Goal: Information Seeking & Learning: Learn about a topic

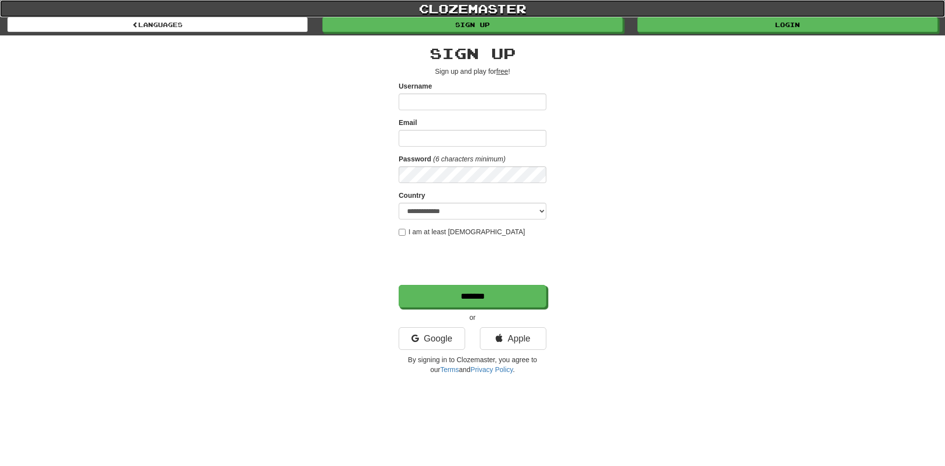
click at [699, 6] on link "clozemaster" at bounding box center [472, 8] width 945 height 17
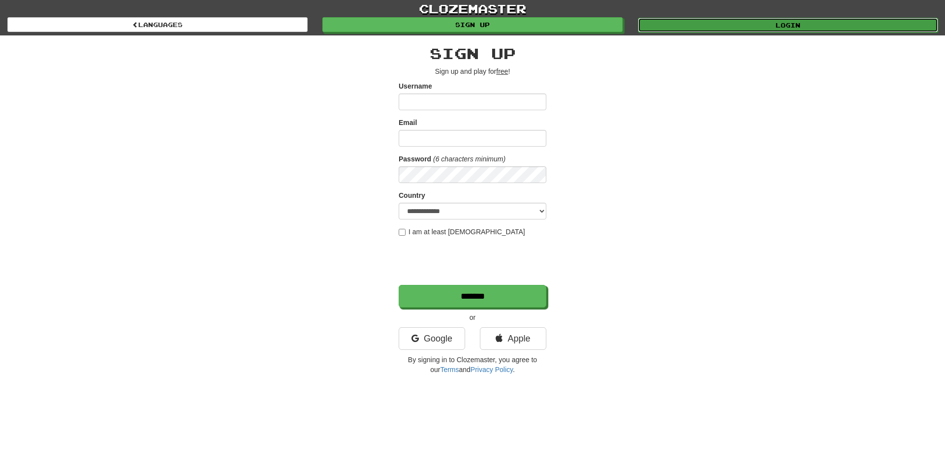
click at [699, 25] on link "Login" at bounding box center [788, 25] width 300 height 15
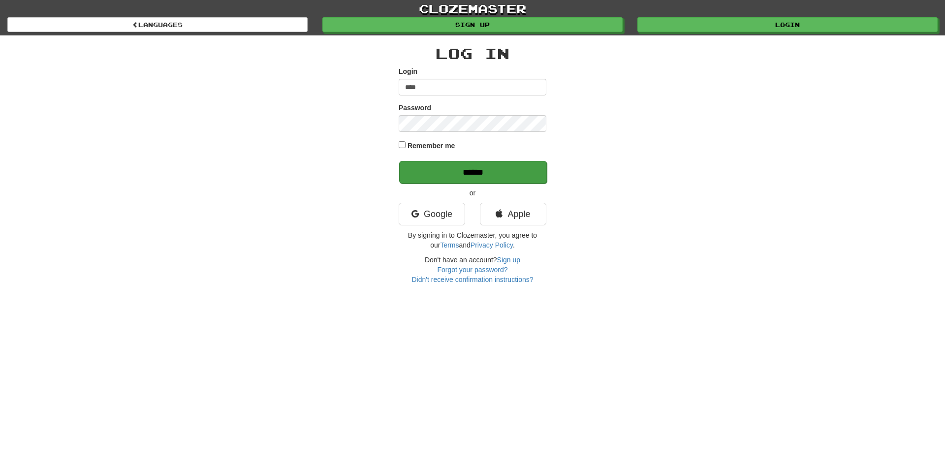
type input "****"
click at [461, 173] on input "******" at bounding box center [473, 172] width 148 height 23
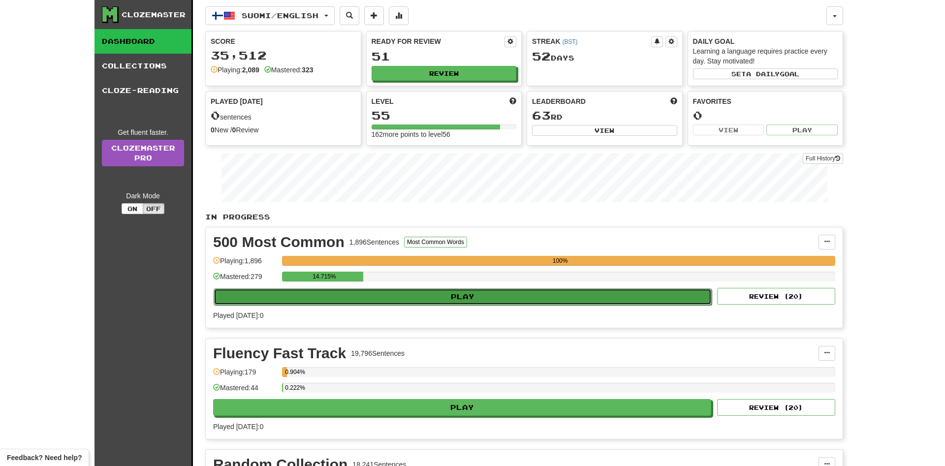
click at [548, 297] on button "Play" at bounding box center [463, 297] width 498 height 17
select select "**"
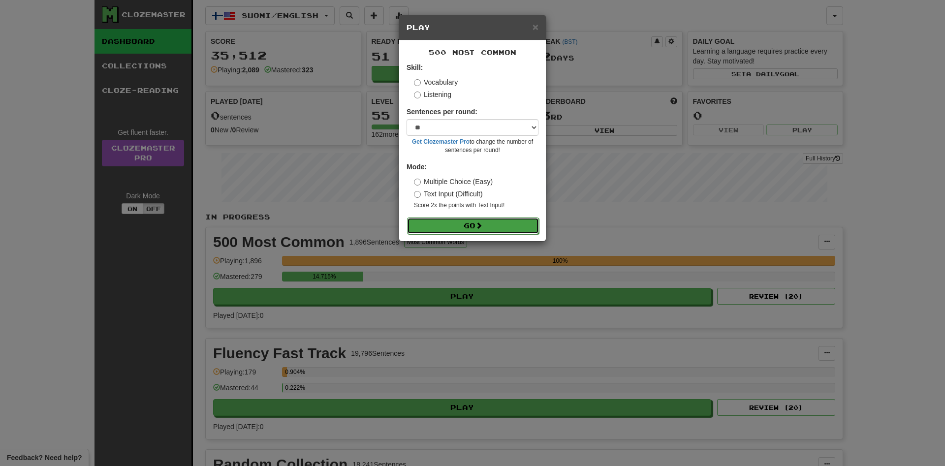
click at [517, 222] on button "Go" at bounding box center [473, 226] width 132 height 17
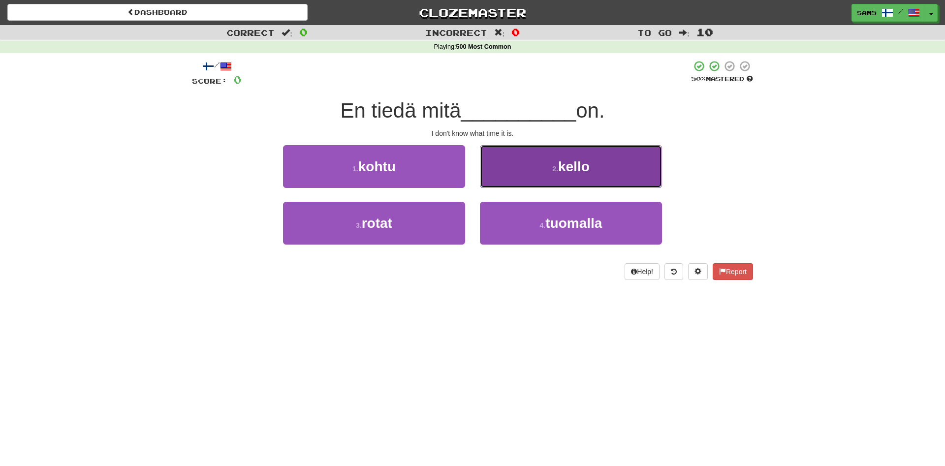
click at [545, 165] on button "2 . kello" at bounding box center [571, 166] width 182 height 43
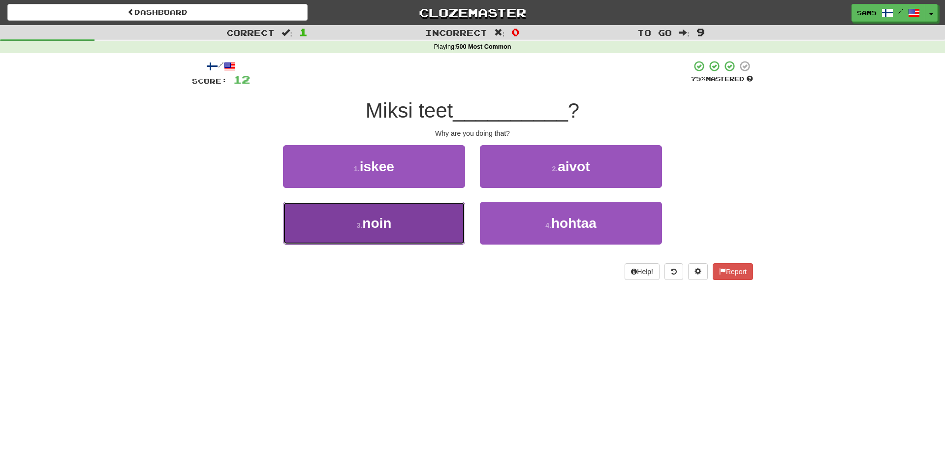
click at [436, 222] on button "3 . noin" at bounding box center [374, 223] width 182 height 43
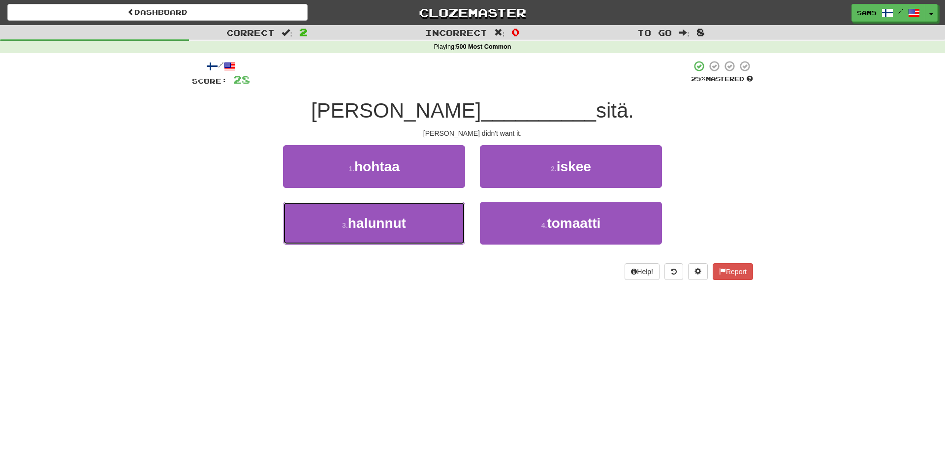
click at [436, 222] on button "3 . halunnut" at bounding box center [374, 223] width 182 height 43
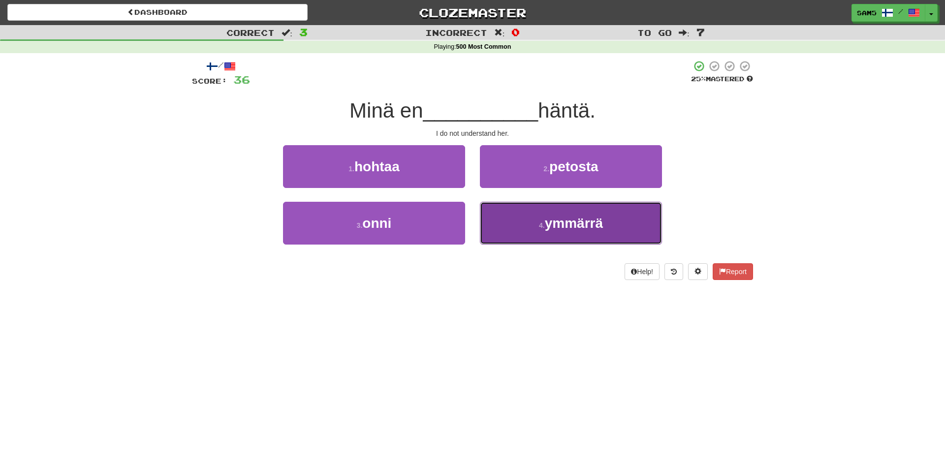
click at [569, 232] on button "4 . ymmärrä" at bounding box center [571, 223] width 182 height 43
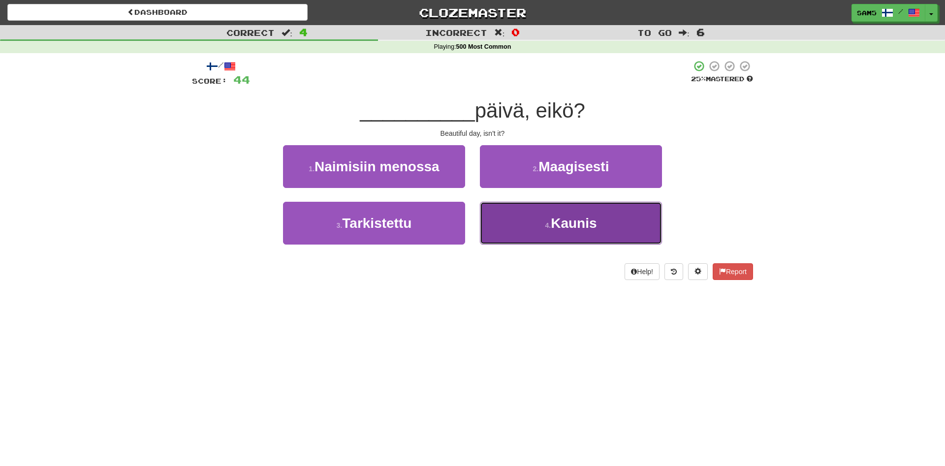
click at [528, 226] on button "4 . Kaunis" at bounding box center [571, 223] width 182 height 43
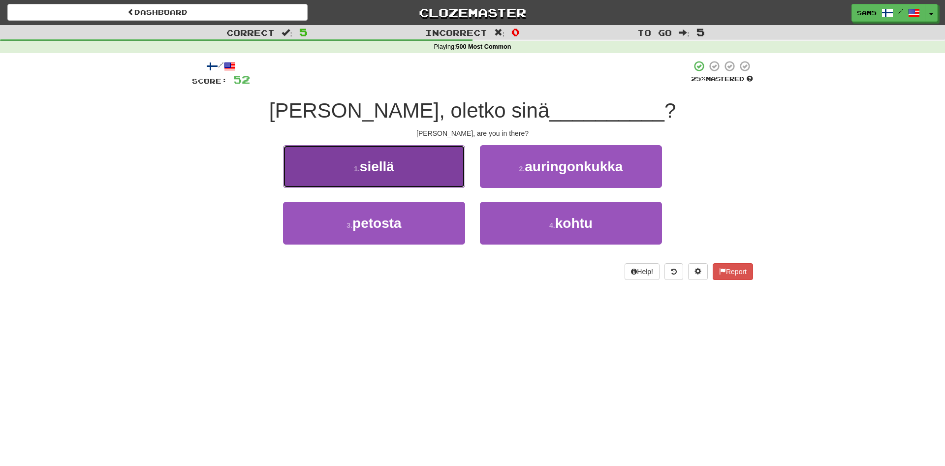
click at [417, 174] on button "1 . siellä" at bounding box center [374, 166] width 182 height 43
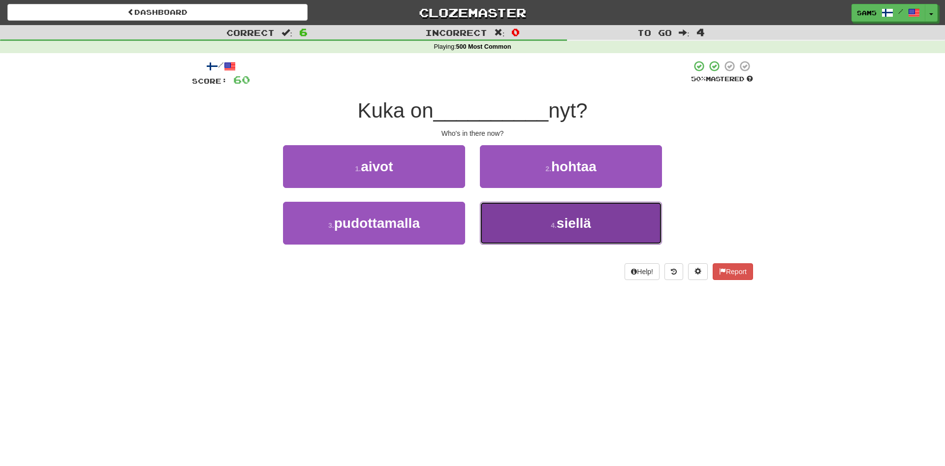
click at [524, 239] on button "4 . siellä" at bounding box center [571, 223] width 182 height 43
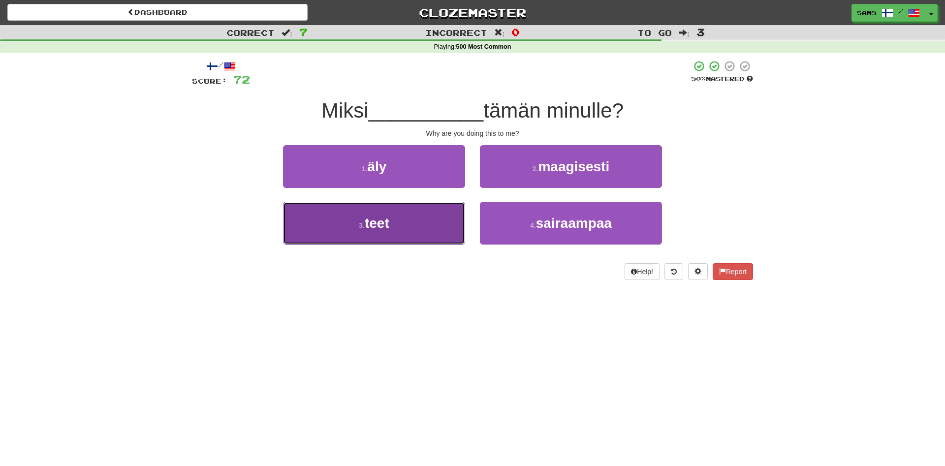
click at [423, 227] on button "3 . teet" at bounding box center [374, 223] width 182 height 43
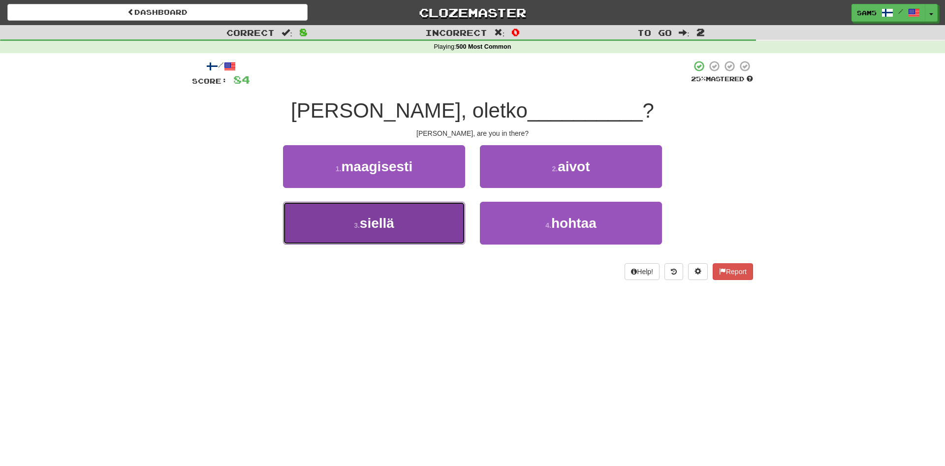
click at [423, 227] on button "3 . siellä" at bounding box center [374, 223] width 182 height 43
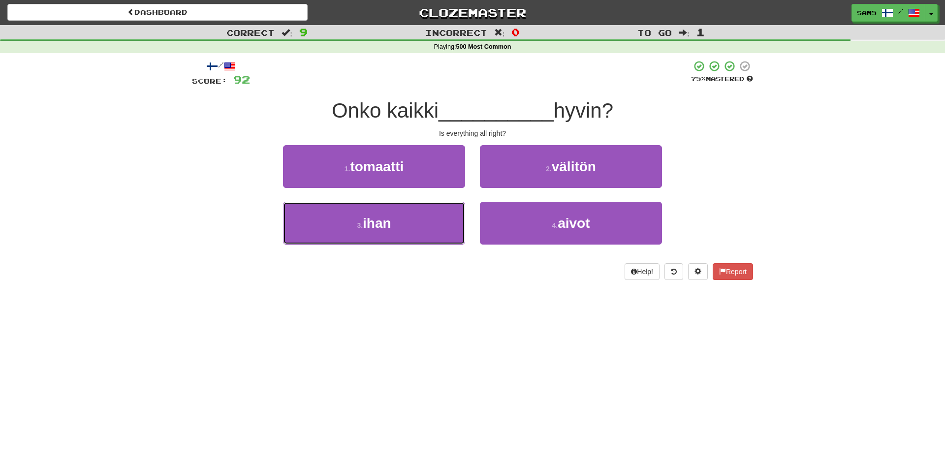
click at [423, 227] on button "3 . ihan" at bounding box center [374, 223] width 182 height 43
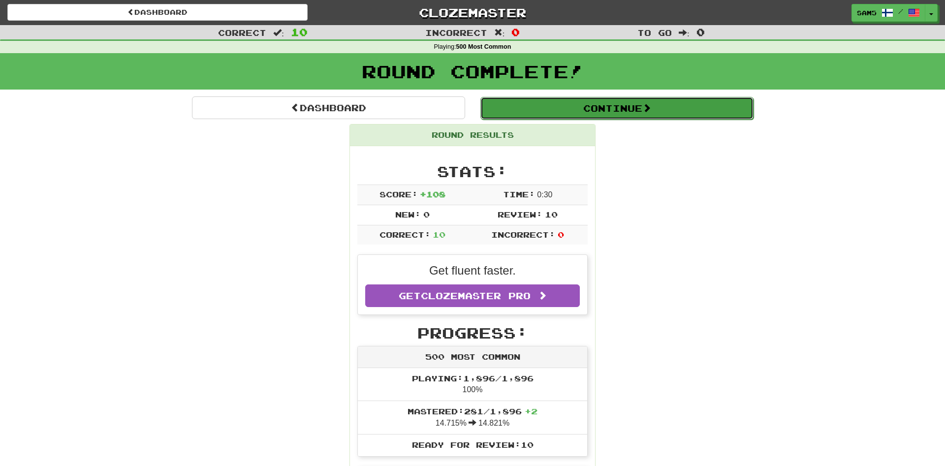
click at [577, 100] on button "Continue" at bounding box center [617, 108] width 273 height 23
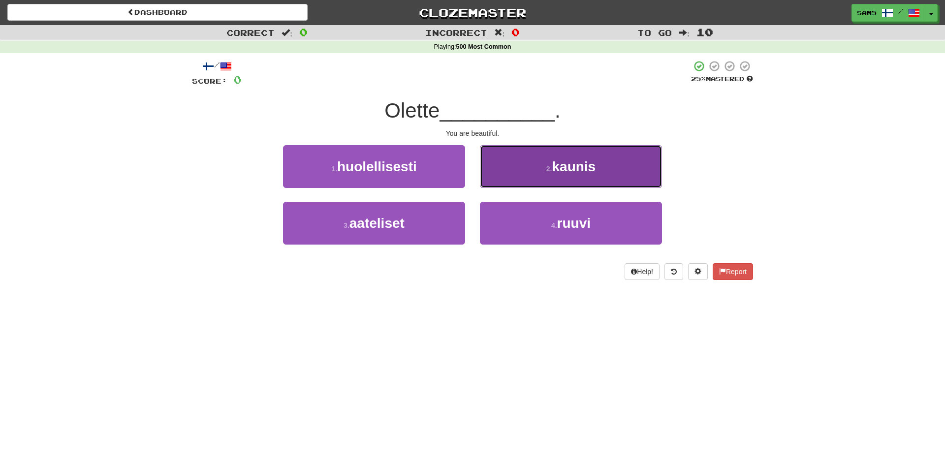
click at [499, 179] on button "2 . kaunis" at bounding box center [571, 166] width 182 height 43
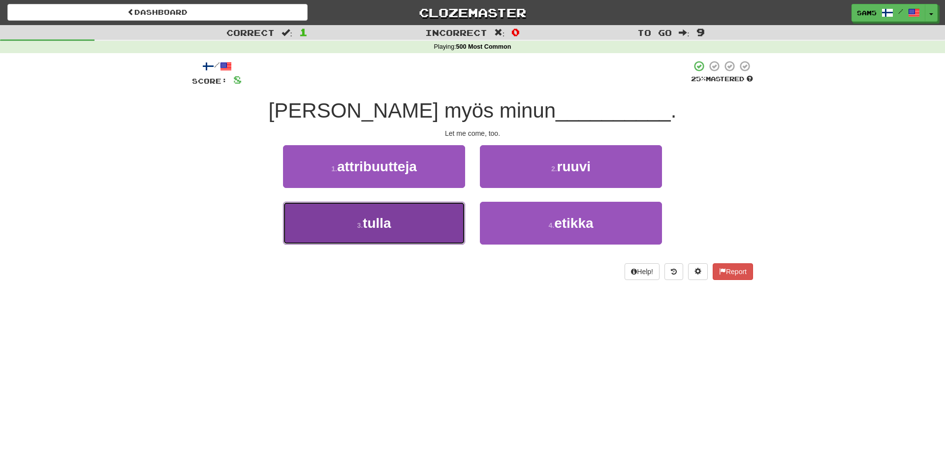
click at [451, 216] on button "3 . tulla" at bounding box center [374, 223] width 182 height 43
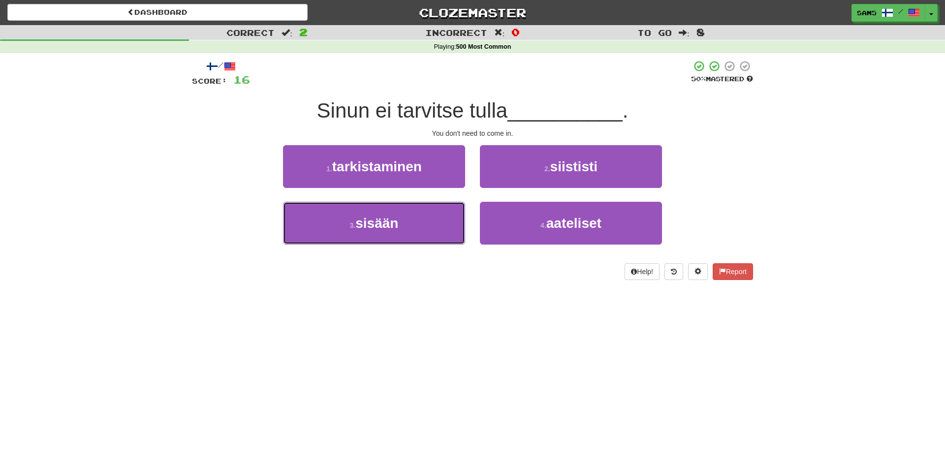
click at [451, 216] on button "3 . sisään" at bounding box center [374, 223] width 182 height 43
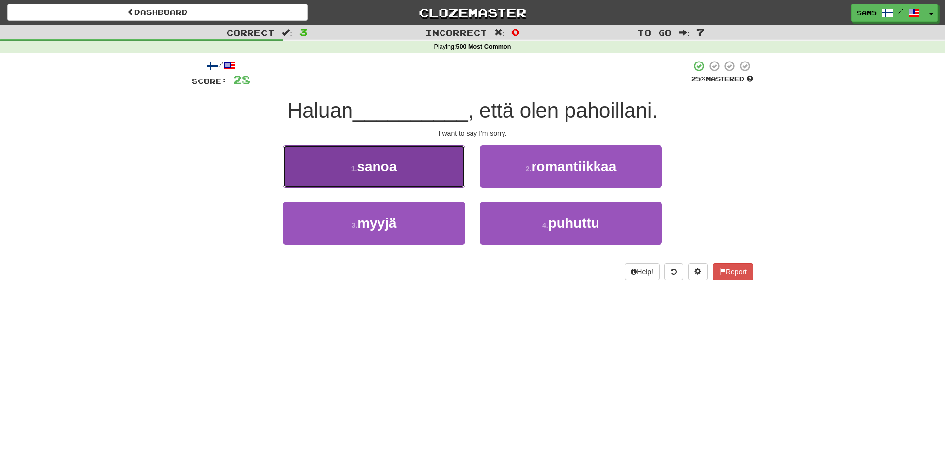
click at [448, 170] on button "1 . sanoa" at bounding box center [374, 166] width 182 height 43
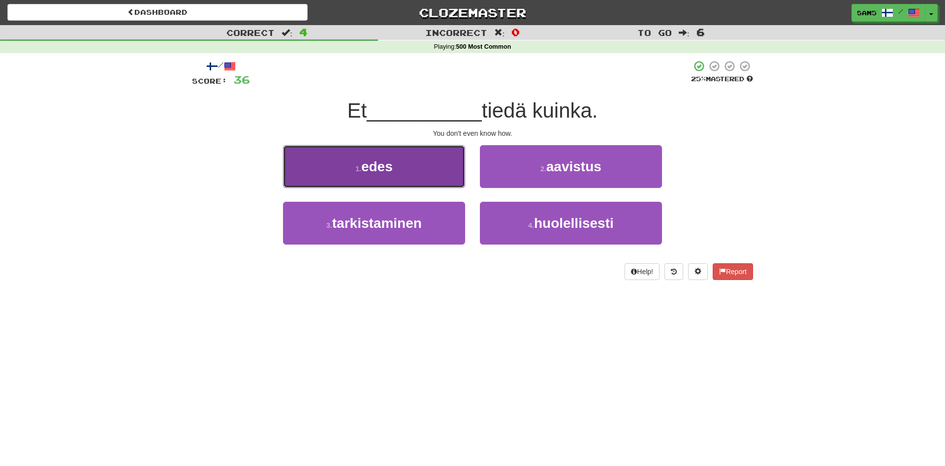
click at [443, 181] on button "1 . edes" at bounding box center [374, 166] width 182 height 43
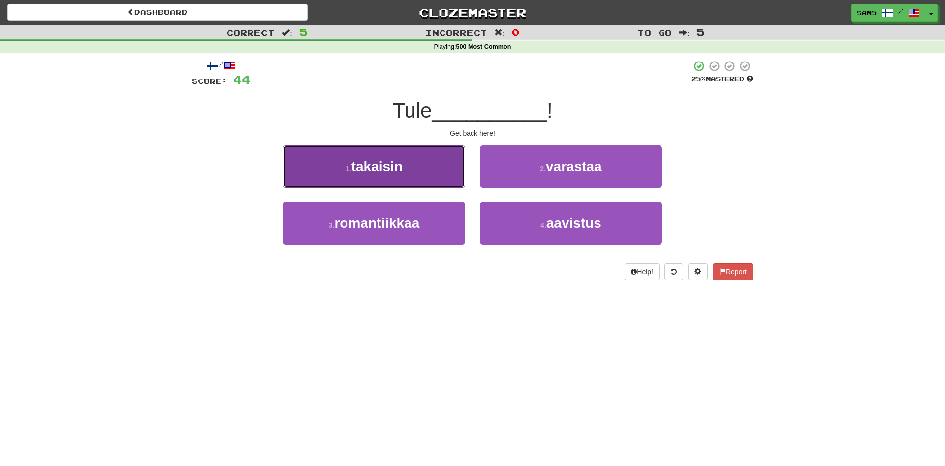
click at [443, 184] on button "1 . takaisin" at bounding box center [374, 166] width 182 height 43
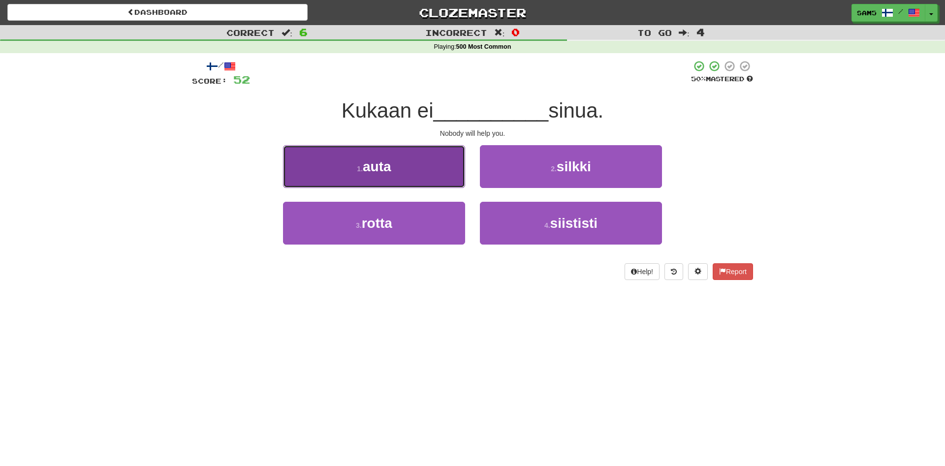
click at [449, 181] on button "1 . auta" at bounding box center [374, 166] width 182 height 43
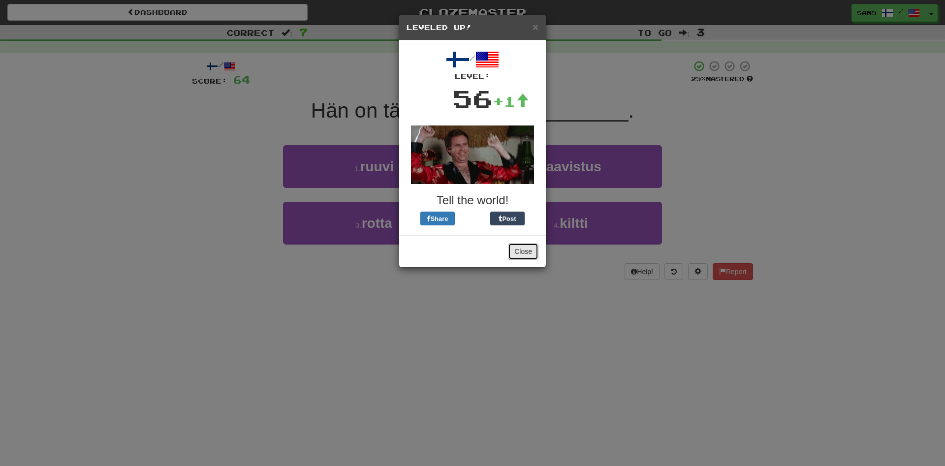
click at [531, 249] on button "Close" at bounding box center [523, 251] width 31 height 17
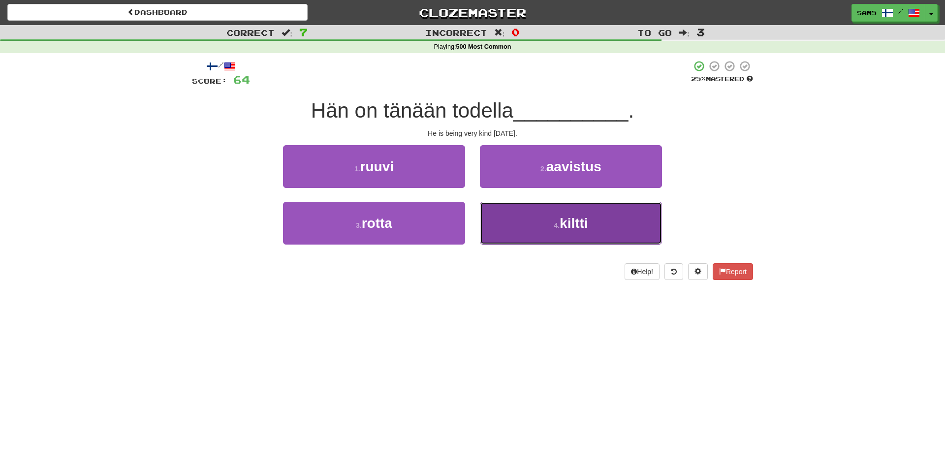
click at [506, 229] on button "4 . kiltti" at bounding box center [571, 223] width 182 height 43
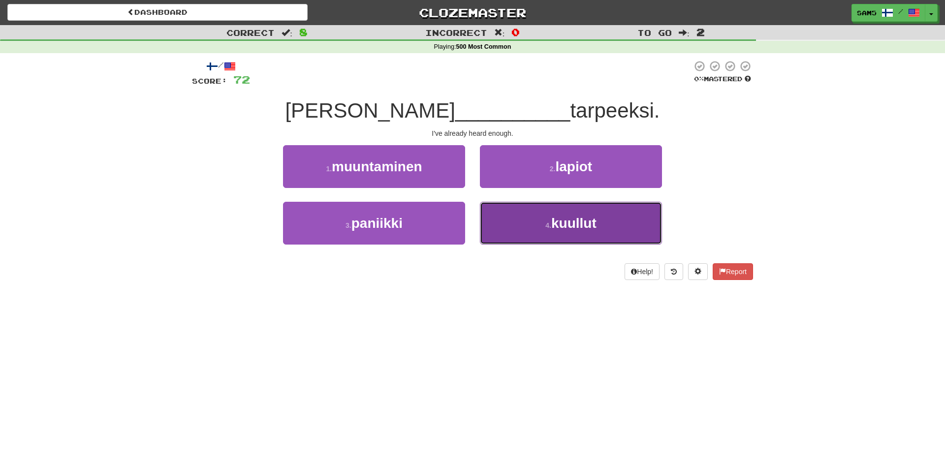
click at [515, 231] on button "4 . kuullut" at bounding box center [571, 223] width 182 height 43
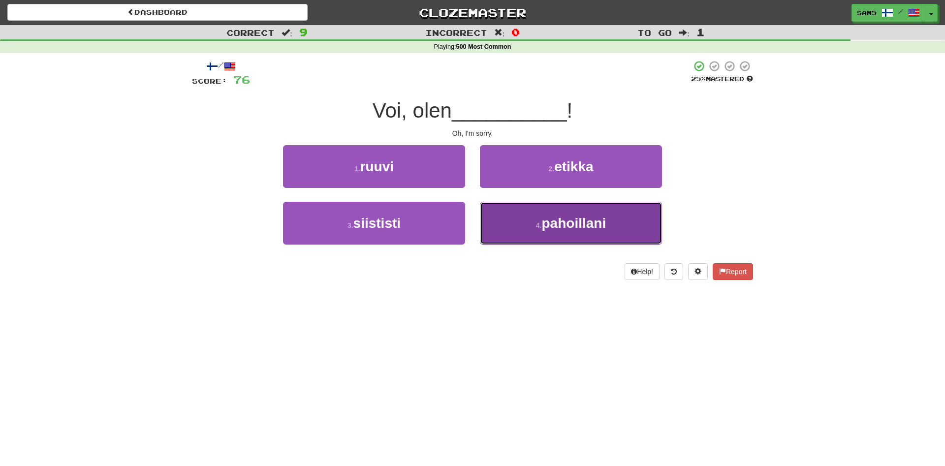
click at [485, 227] on button "4 . pahoillani" at bounding box center [571, 223] width 182 height 43
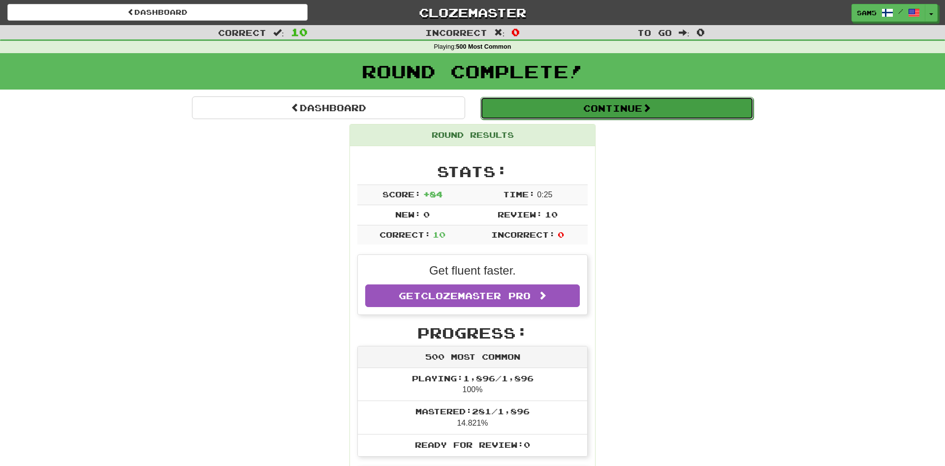
click at [555, 111] on button "Continue" at bounding box center [617, 108] width 273 height 23
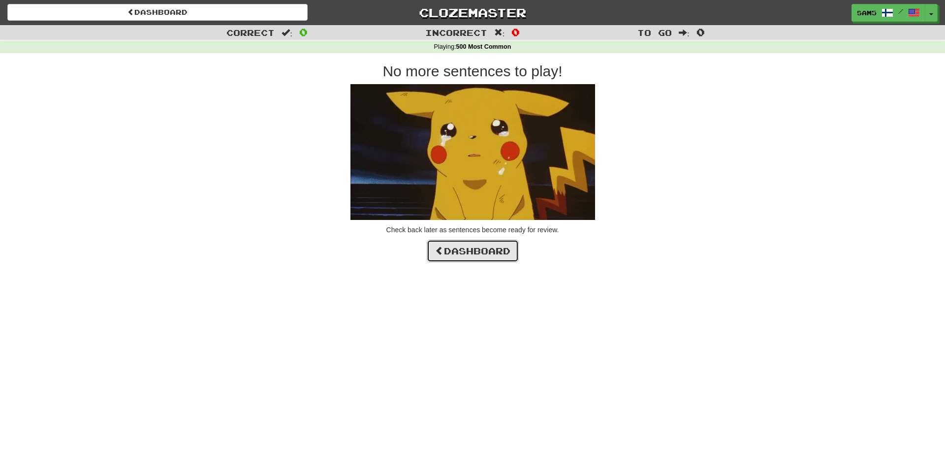
click at [472, 261] on link "Dashboard" at bounding box center [473, 251] width 92 height 23
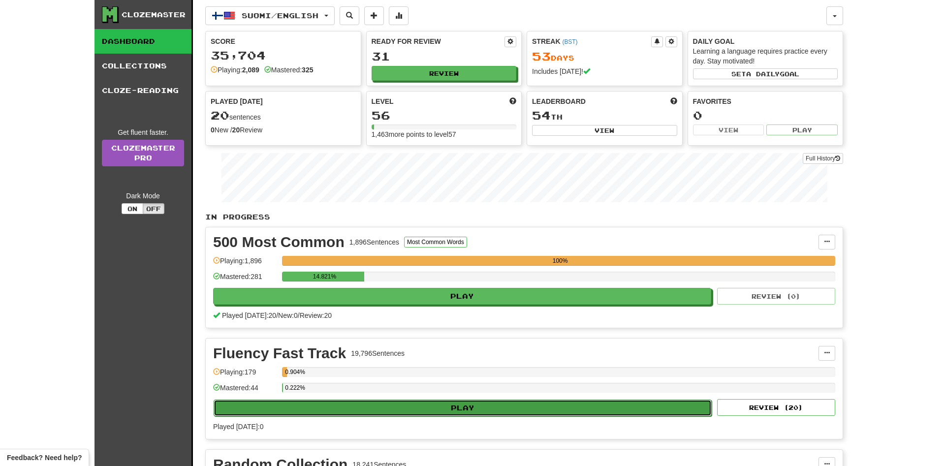
click at [481, 415] on button "Play" at bounding box center [463, 408] width 498 height 17
select select "**"
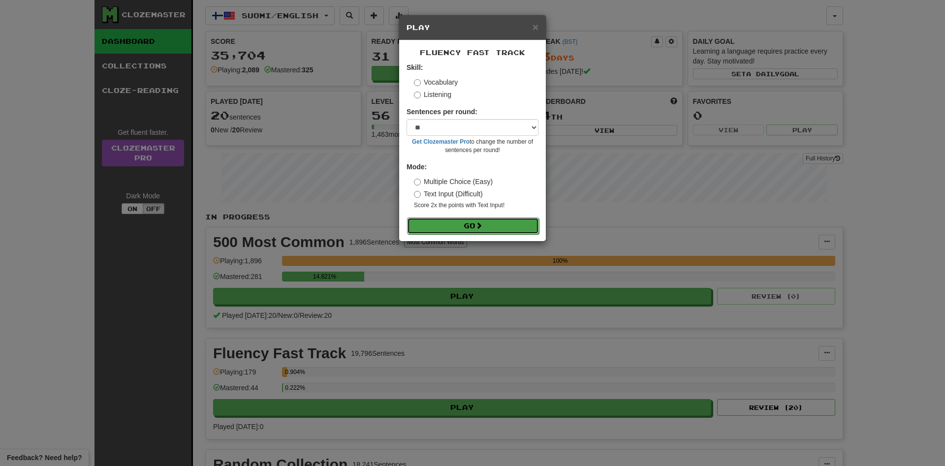
click at [447, 225] on button "Go" at bounding box center [473, 226] width 132 height 17
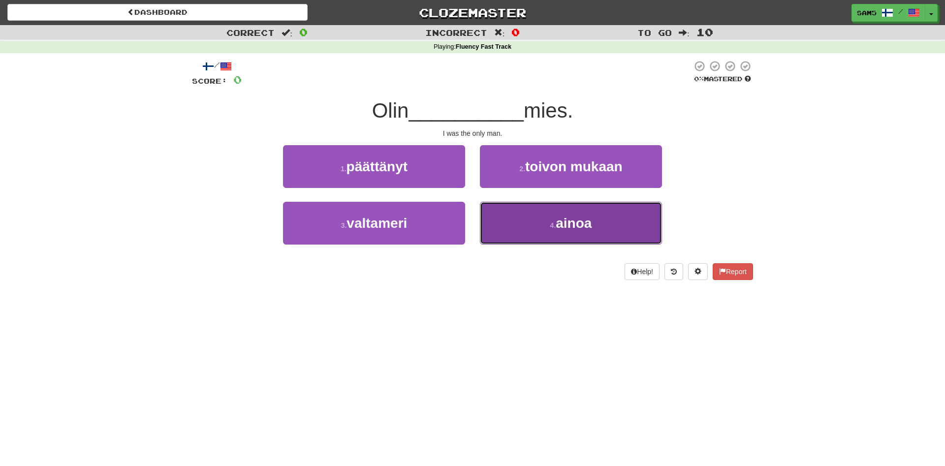
click at [519, 224] on button "4 . ainoa" at bounding box center [571, 223] width 182 height 43
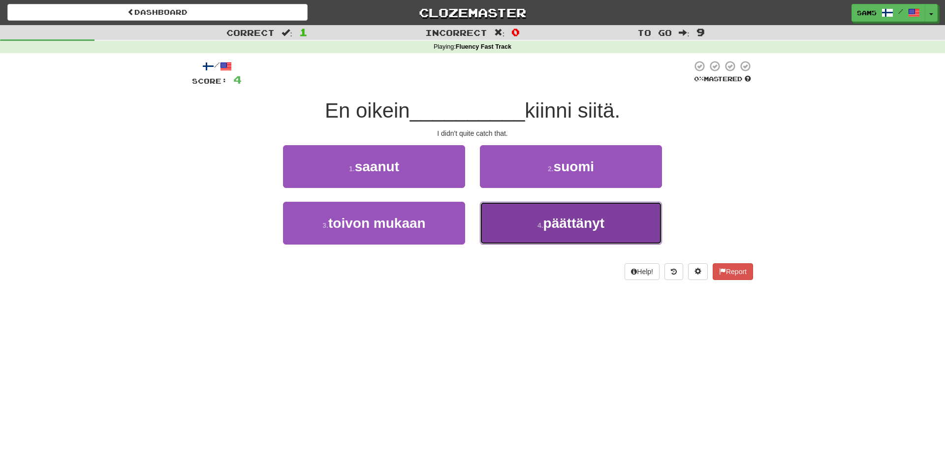
click at [535, 228] on button "4 . päättänyt" at bounding box center [571, 223] width 182 height 43
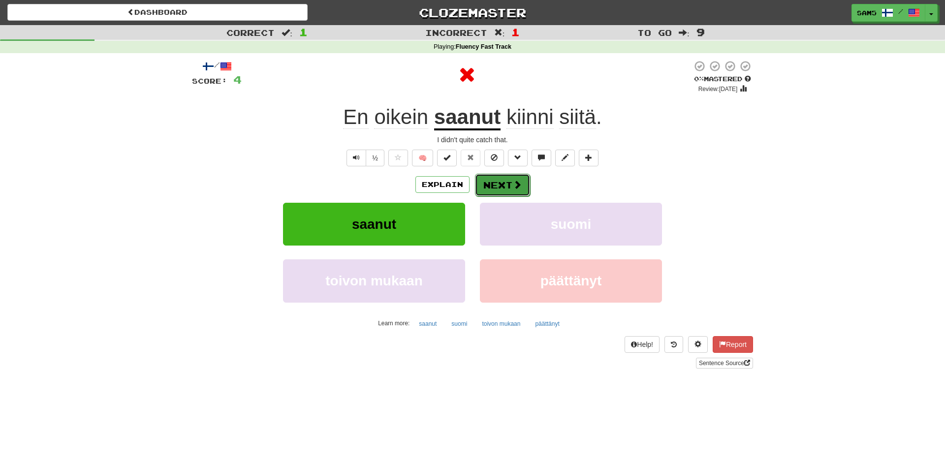
click at [495, 190] on button "Next" at bounding box center [502, 185] width 55 height 23
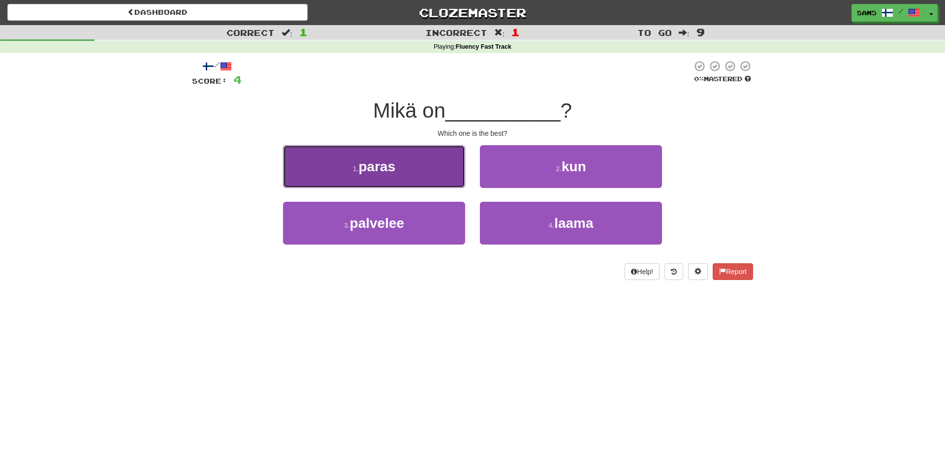
click at [441, 183] on button "1 . paras" at bounding box center [374, 166] width 182 height 43
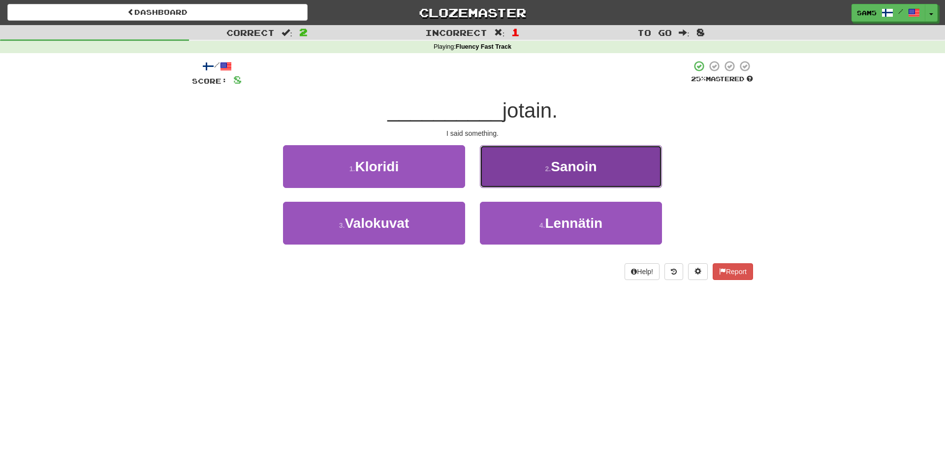
click at [521, 176] on button "2 . Sanoin" at bounding box center [571, 166] width 182 height 43
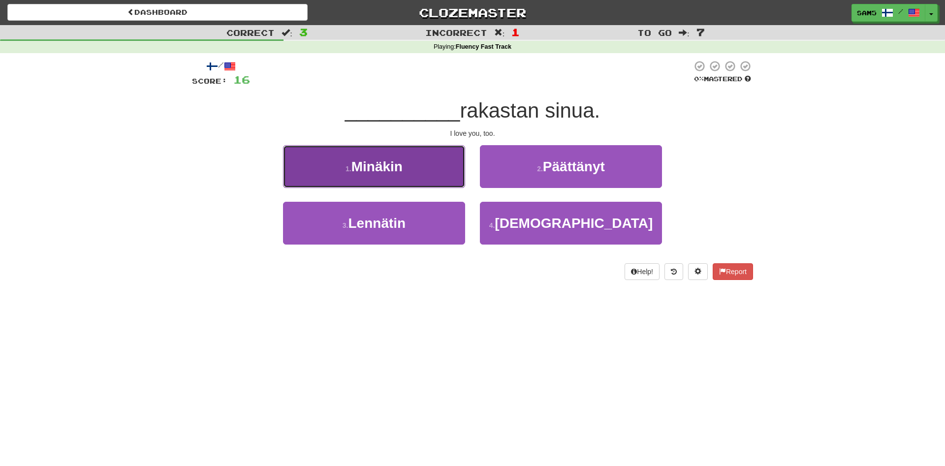
click at [448, 177] on button "1 . Minäkin" at bounding box center [374, 166] width 182 height 43
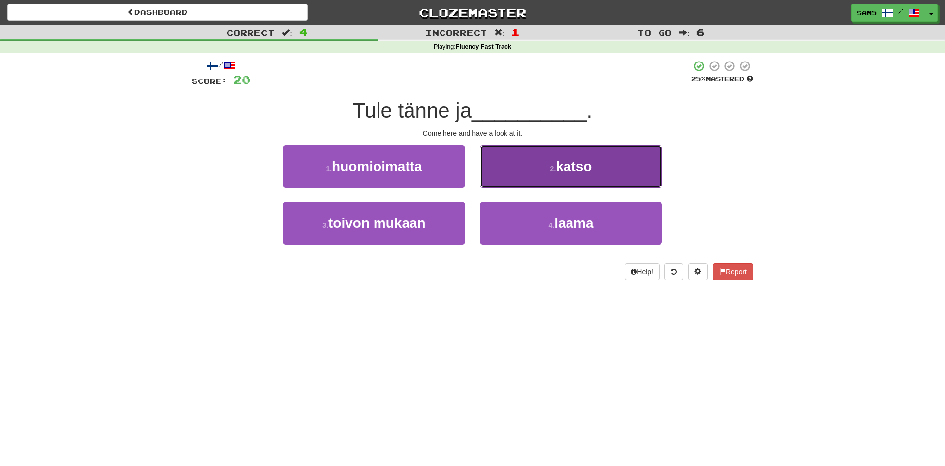
click at [523, 170] on button "2 . katso" at bounding box center [571, 166] width 182 height 43
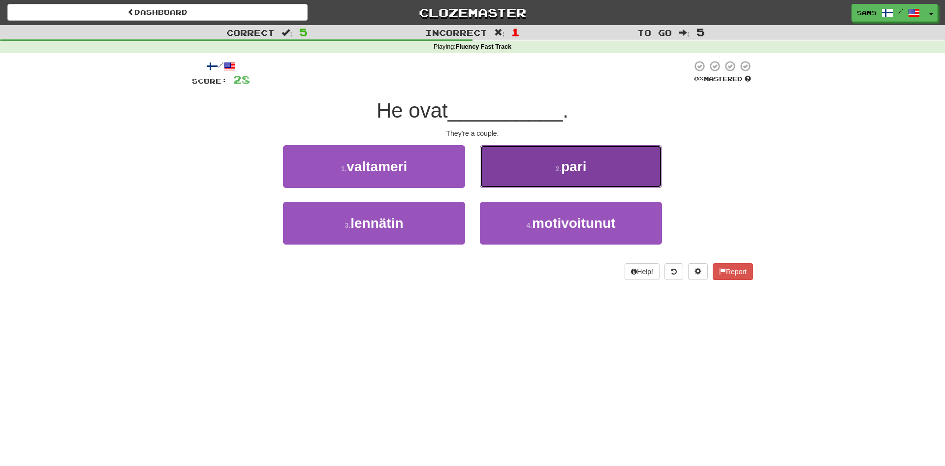
click at [524, 176] on button "2 . pari" at bounding box center [571, 166] width 182 height 43
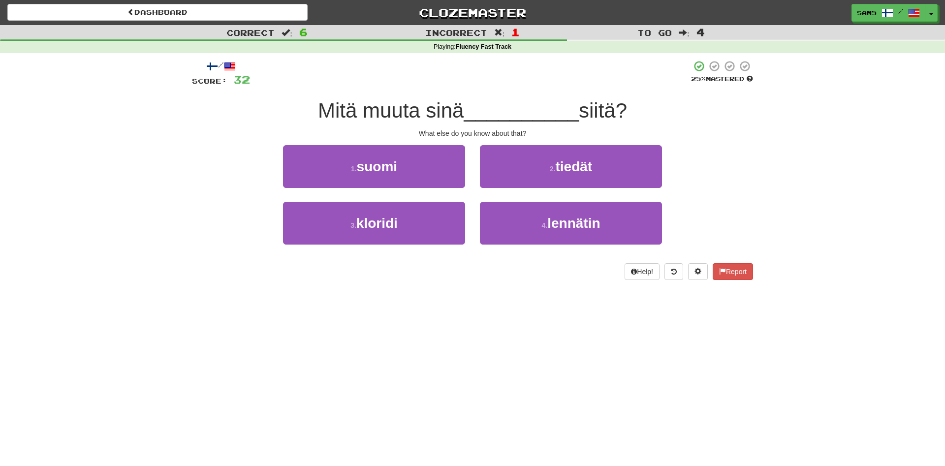
click at [520, 189] on div "2 . tiedät" at bounding box center [571, 173] width 197 height 57
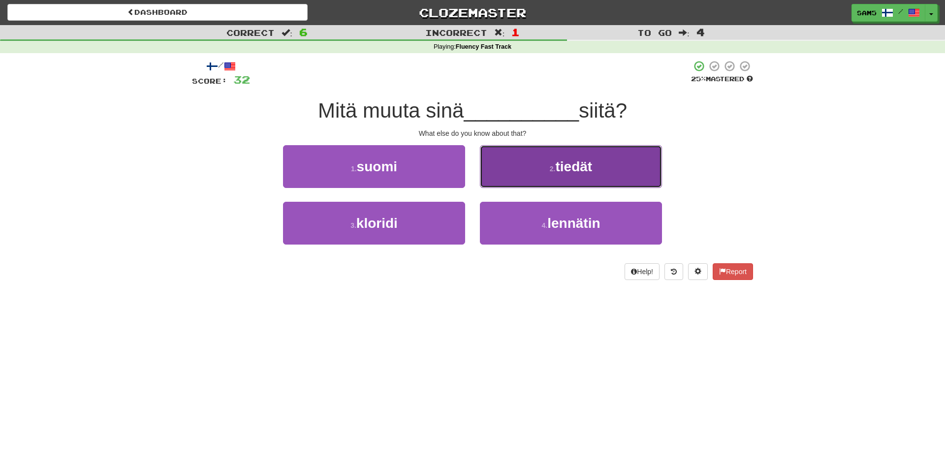
click at [527, 182] on button "2 . tiedät" at bounding box center [571, 166] width 182 height 43
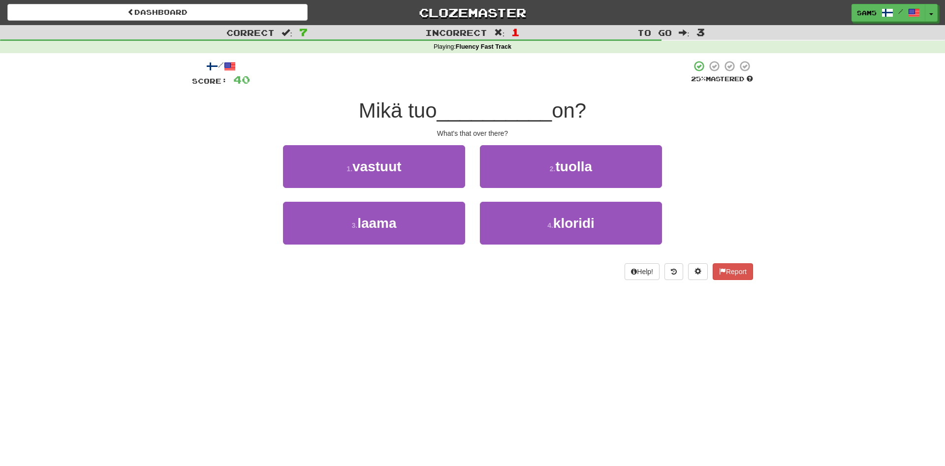
click at [506, 189] on div "2 . tuolla" at bounding box center [571, 173] width 197 height 57
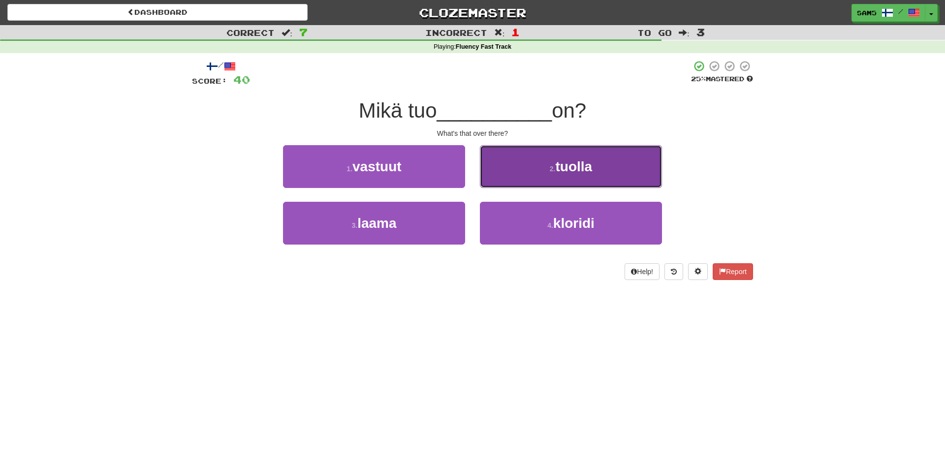
click at [520, 173] on button "2 . tuolla" at bounding box center [571, 166] width 182 height 43
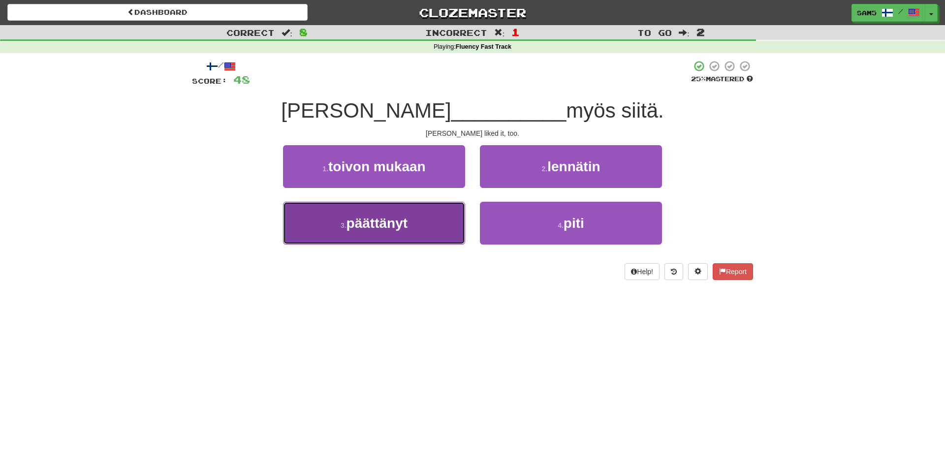
click at [436, 221] on button "3 . päättänyt" at bounding box center [374, 223] width 182 height 43
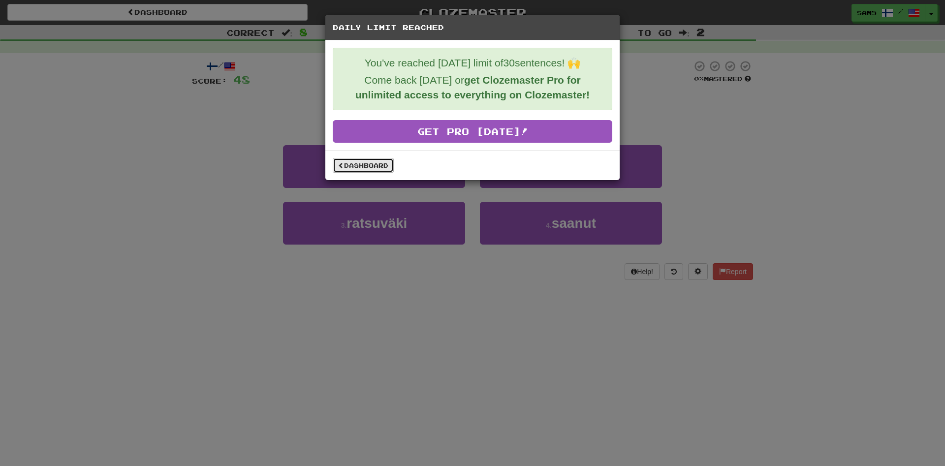
click at [388, 166] on link "Dashboard" at bounding box center [363, 165] width 61 height 15
